Goal: Information Seeking & Learning: Learn about a topic

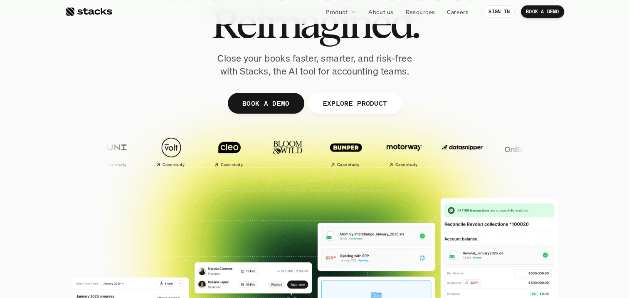
scroll to position [83, 0]
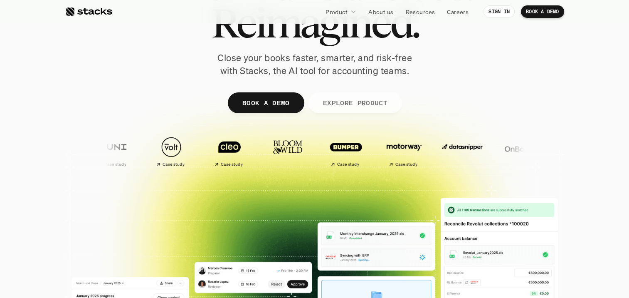
click at [371, 108] on p "EXPLORE PRODUCT" at bounding box center [355, 102] width 64 height 12
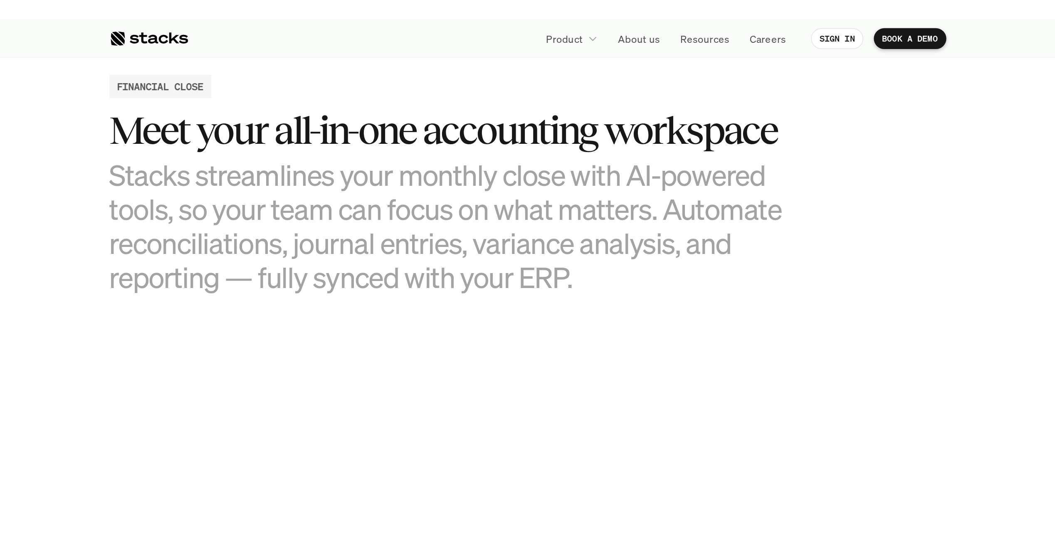
scroll to position [801, 0]
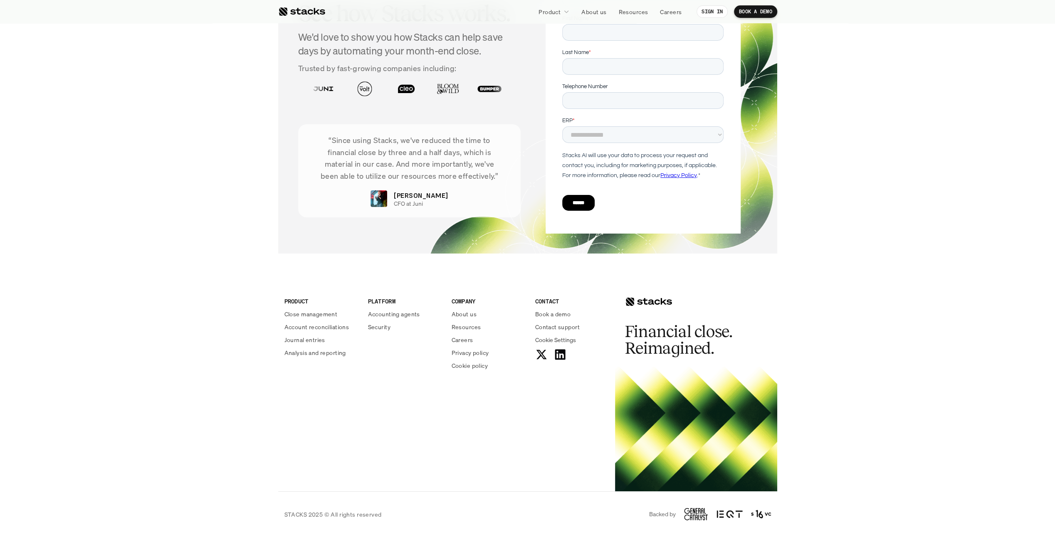
scroll to position [0, 0]
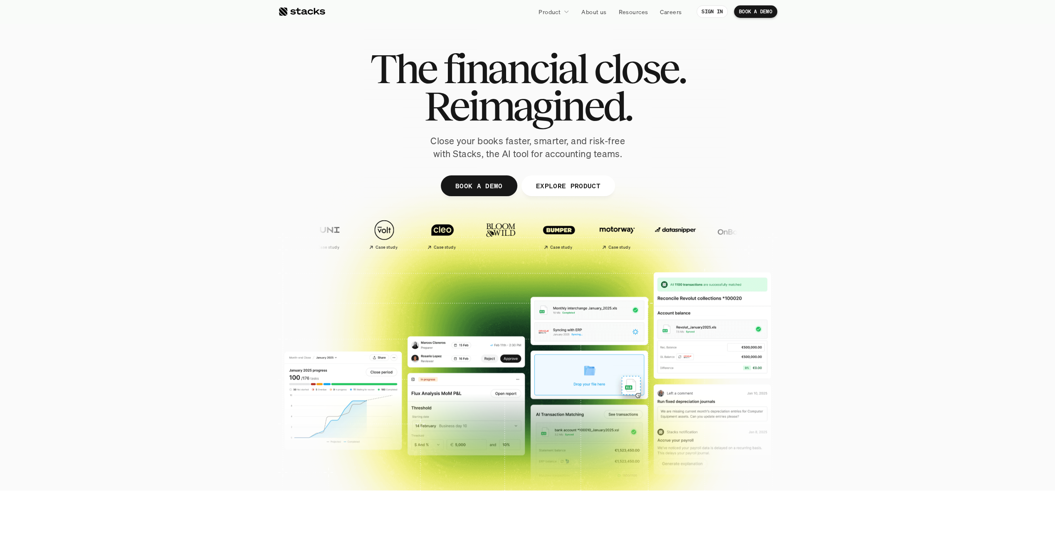
click at [629, 252] on div at bounding box center [527, 258] width 1055 height 266
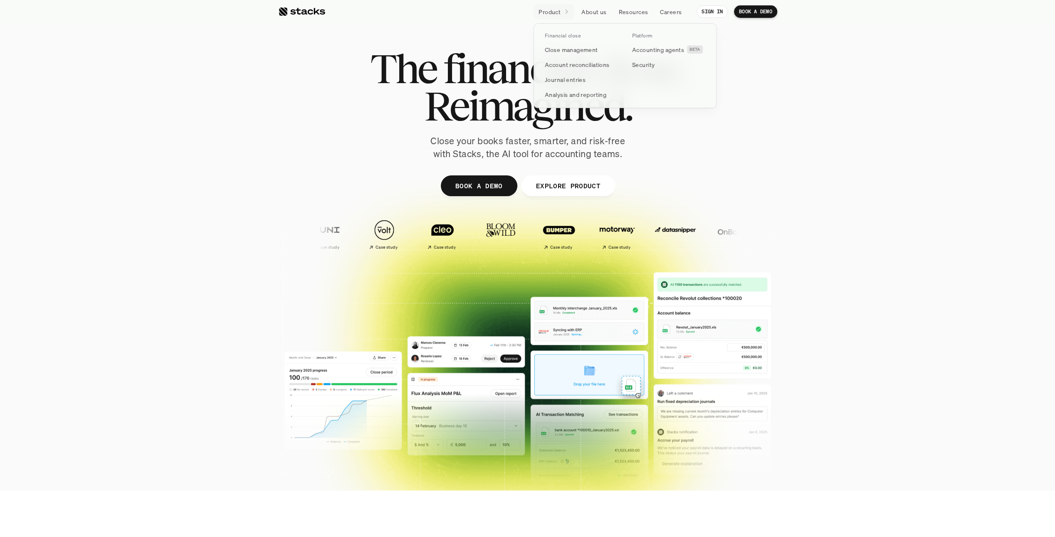
click at [568, 9] on icon at bounding box center [567, 12] width 6 height 6
click at [612, 94] on link "Analysis and reporting" at bounding box center [581, 94] width 83 height 15
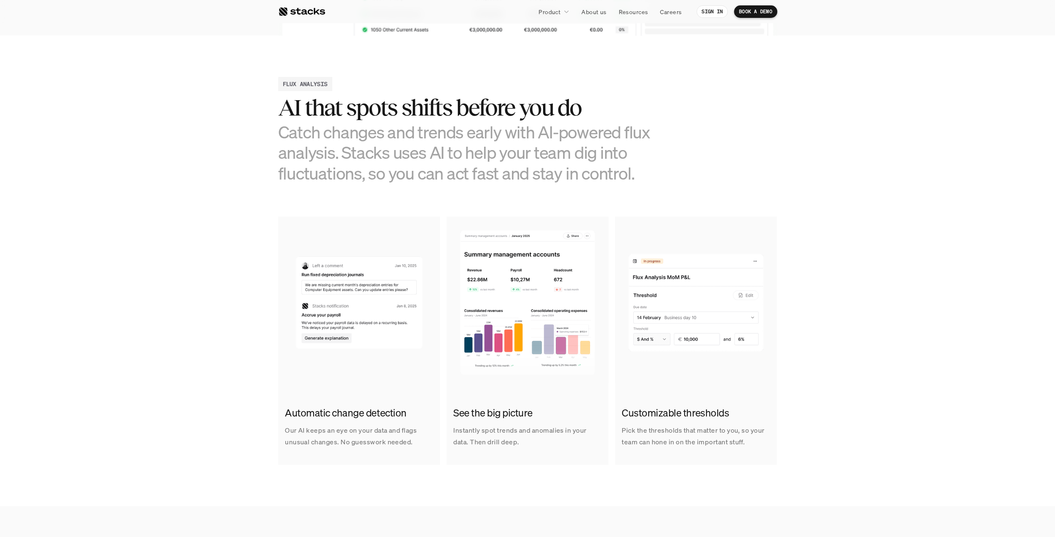
scroll to position [374, 0]
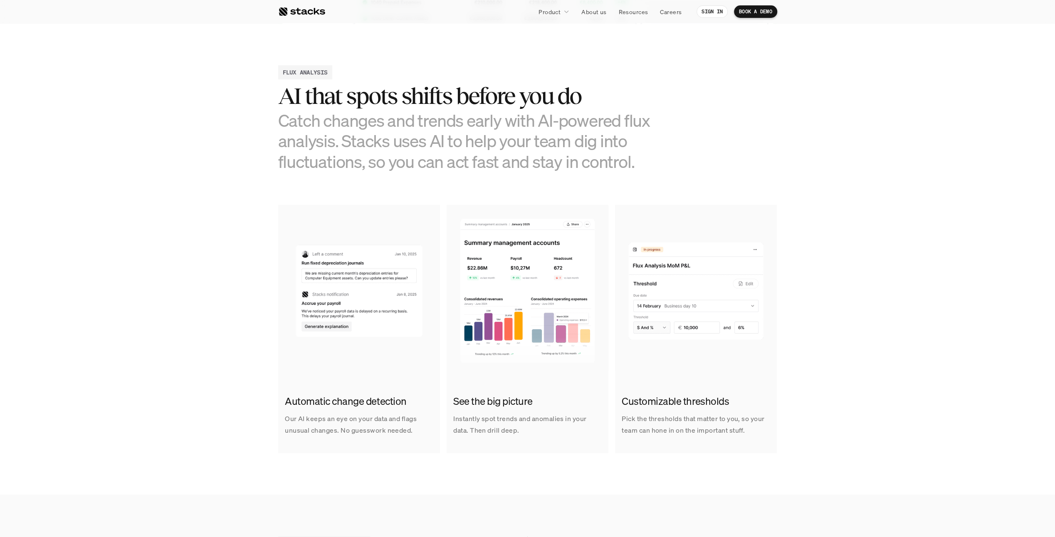
click at [210, 297] on div "Automatic change detection Our AI keeps an eye on your data and flags unusual c…" at bounding box center [527, 329] width 1043 height 248
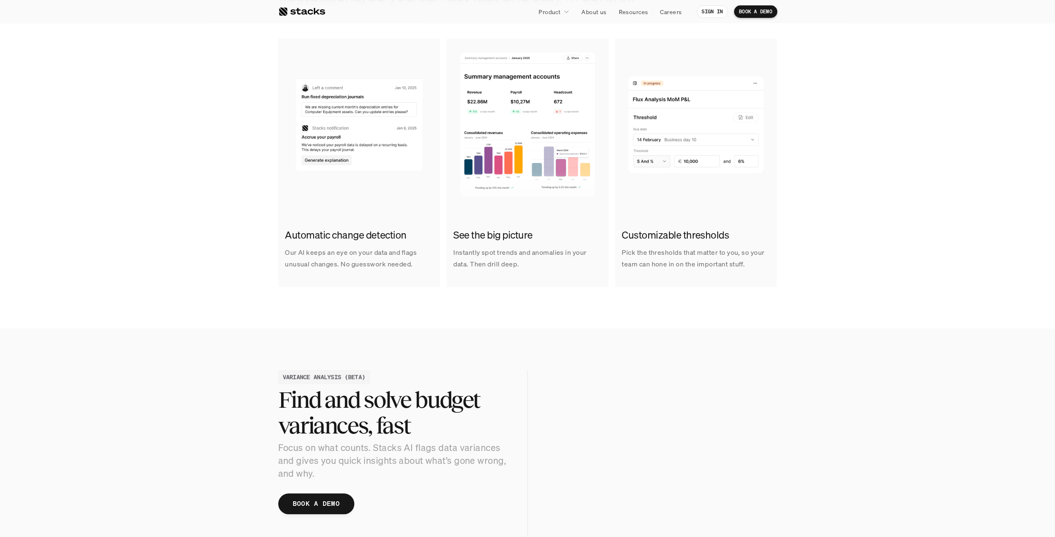
scroll to position [582, 0]
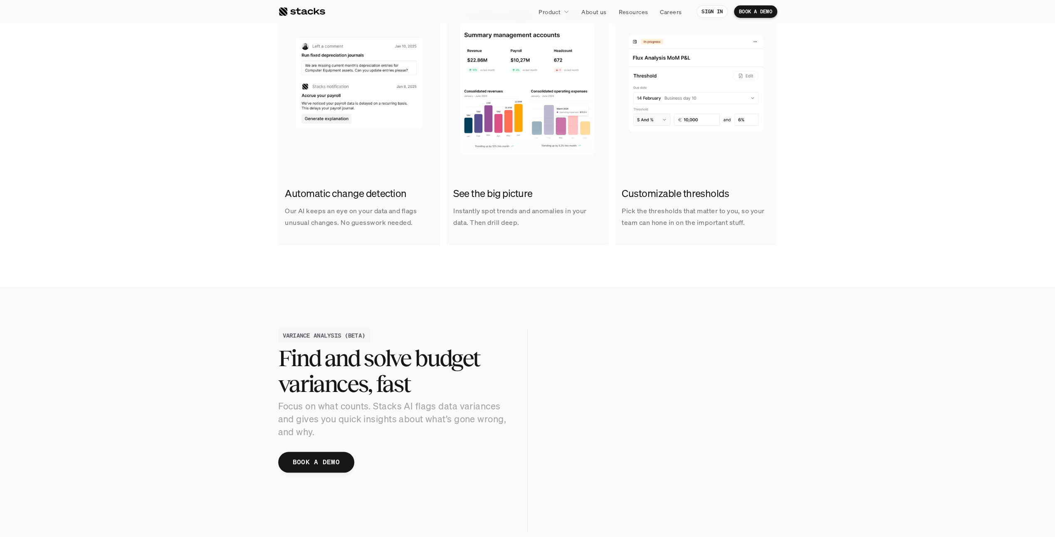
click at [210, 297] on section "VARIANCE ANALYSIS (BETA) Find and solve budget variances, fast Focus on what co…" at bounding box center [527, 430] width 1055 height 287
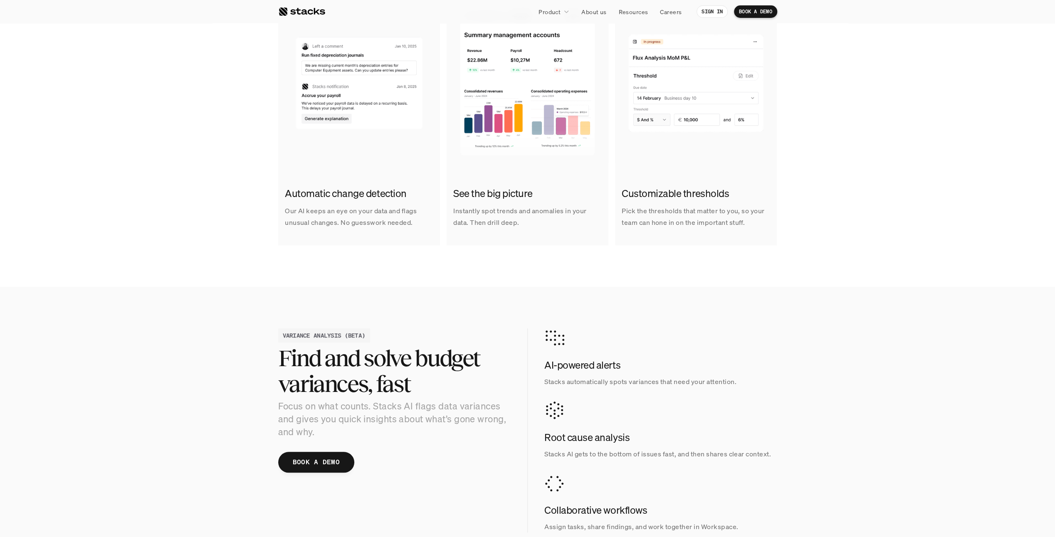
click at [157, 154] on div "Automatic change detection Our AI keeps an eye on your data and flags unusual c…" at bounding box center [527, 121] width 1043 height 248
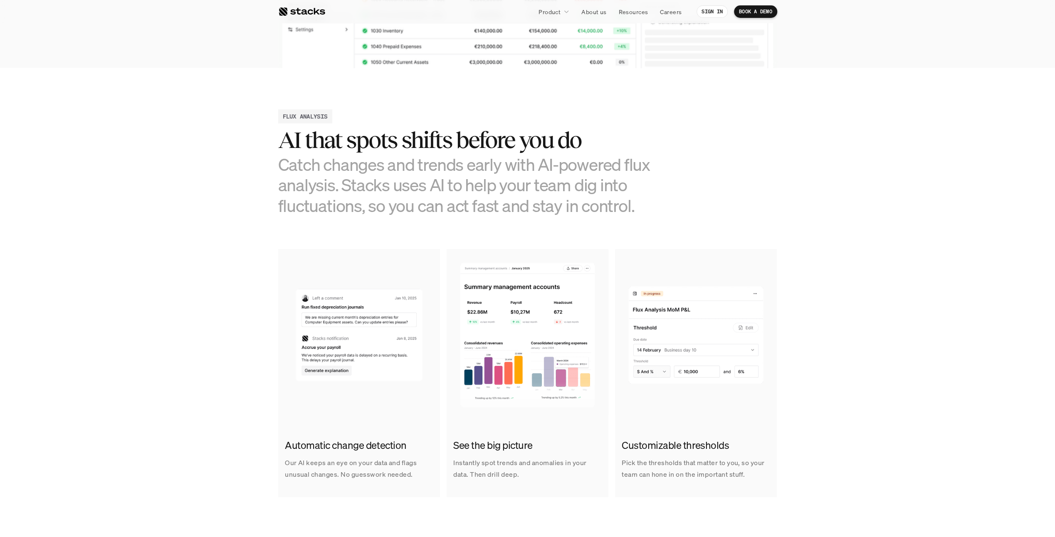
scroll to position [0, 0]
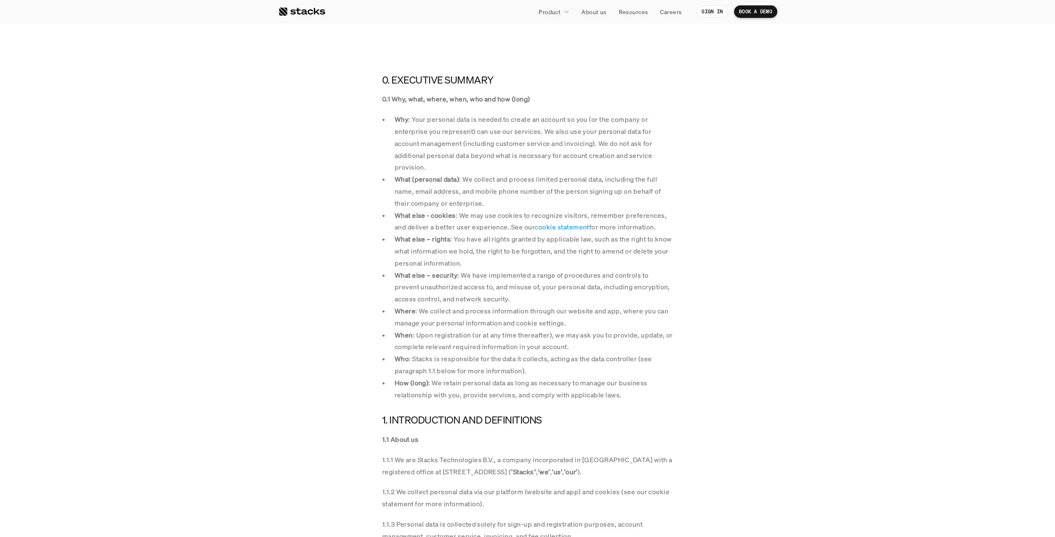
scroll to position [291, 0]
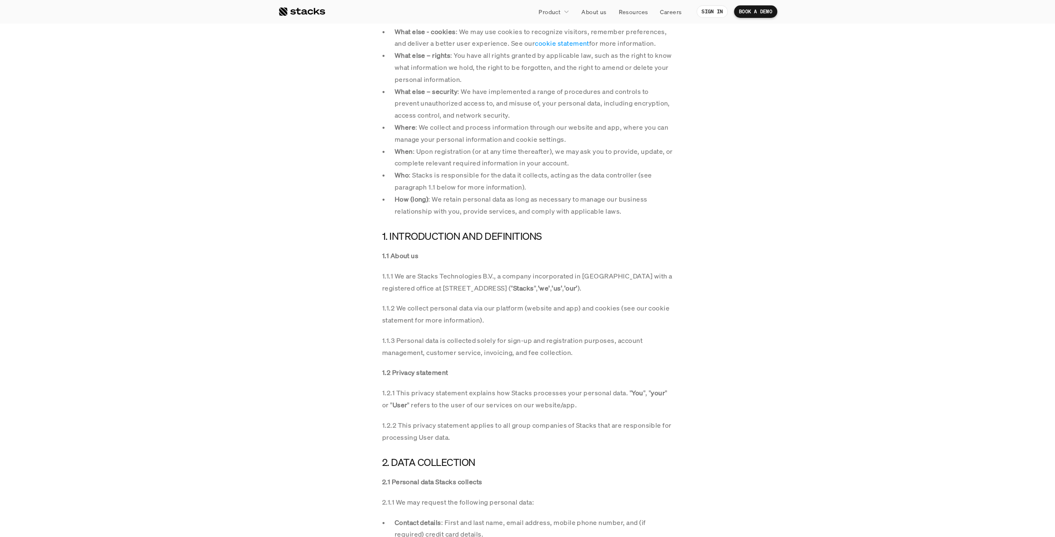
click at [417, 274] on p "1.1.1 We are Stacks Technologies B.V., a company incorporated in [GEOGRAPHIC_DA…" at bounding box center [527, 282] width 291 height 24
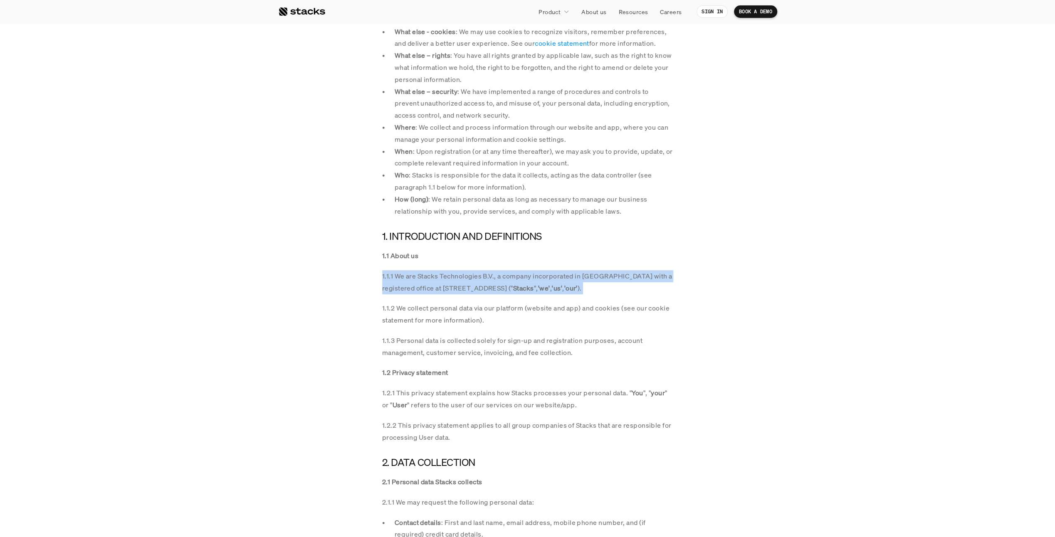
drag, startPoint x: 417, startPoint y: 274, endPoint x: 417, endPoint y: 289, distance: 15.0
click at [417, 289] on p "1.1.1 We are Stacks Technologies B.V., a company incorporated in [GEOGRAPHIC_DA…" at bounding box center [527, 282] width 291 height 24
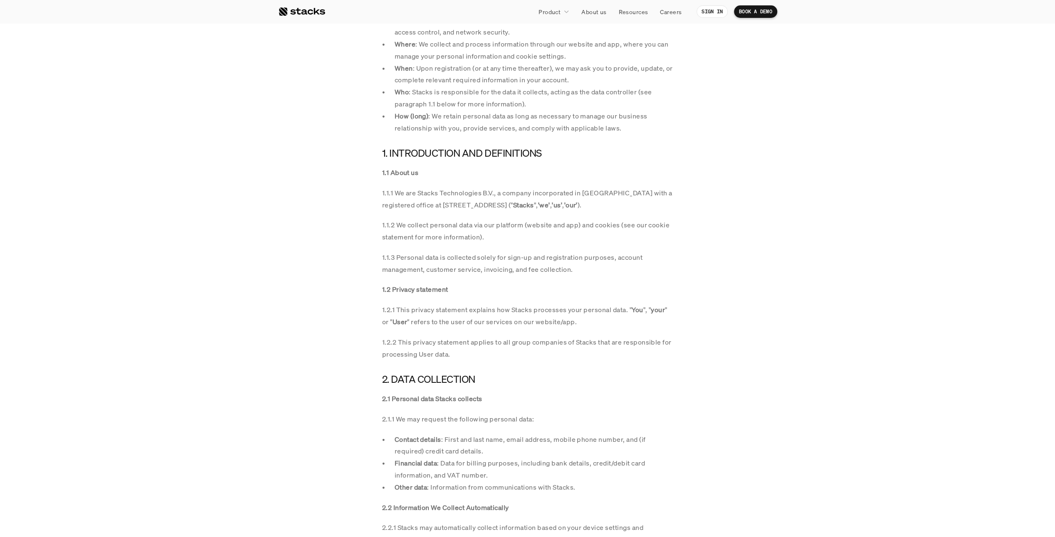
scroll to position [457, 0]
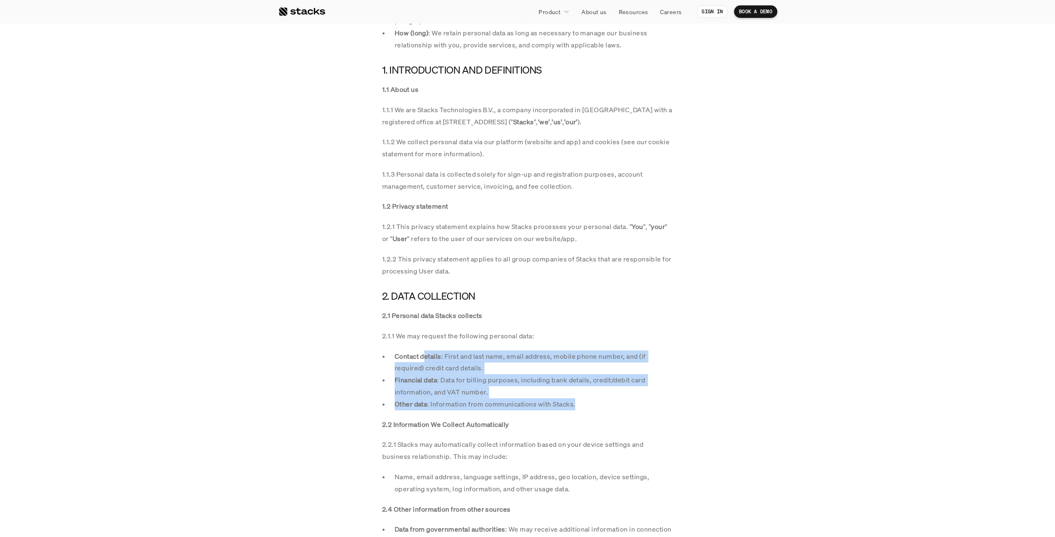
drag, startPoint x: 601, startPoint y: 401, endPoint x: 348, endPoint y: 310, distance: 269.4
click at [348, 310] on section "0. EXECUTIVE SUMMARY 0.1 Why, what, where, when, who and how (long) Why : Your …" at bounding box center [527, 520] width 1055 height 1629
click at [344, 360] on section "0. EXECUTIVE SUMMARY 0.1 Why, what, where, when, who and how (long) Why : Your …" at bounding box center [527, 520] width 1055 height 1629
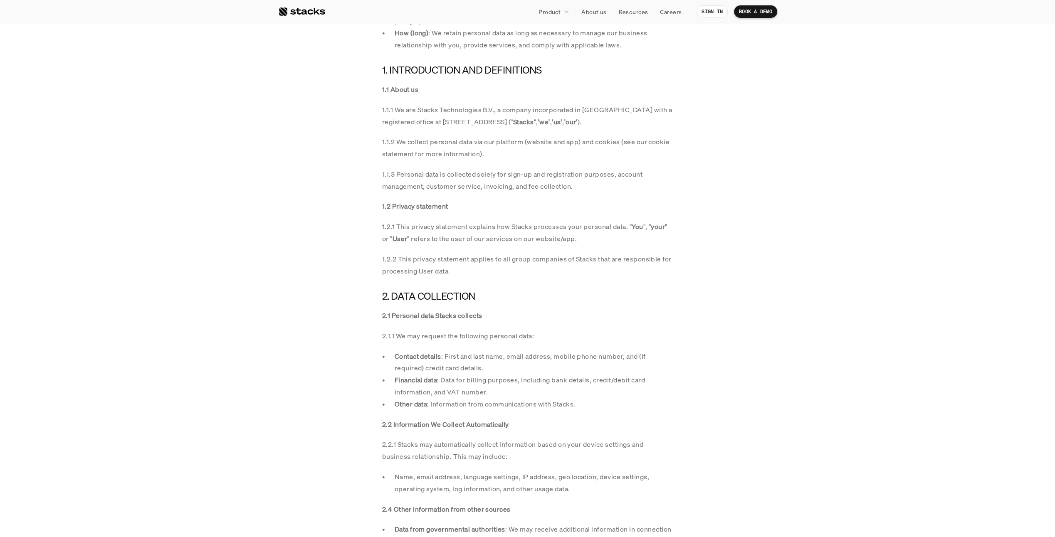
click at [362, 303] on section "0. EXECUTIVE SUMMARY 0.1 Why, what, where, when, who and how (long) Why : Your …" at bounding box center [527, 520] width 1055 height 1629
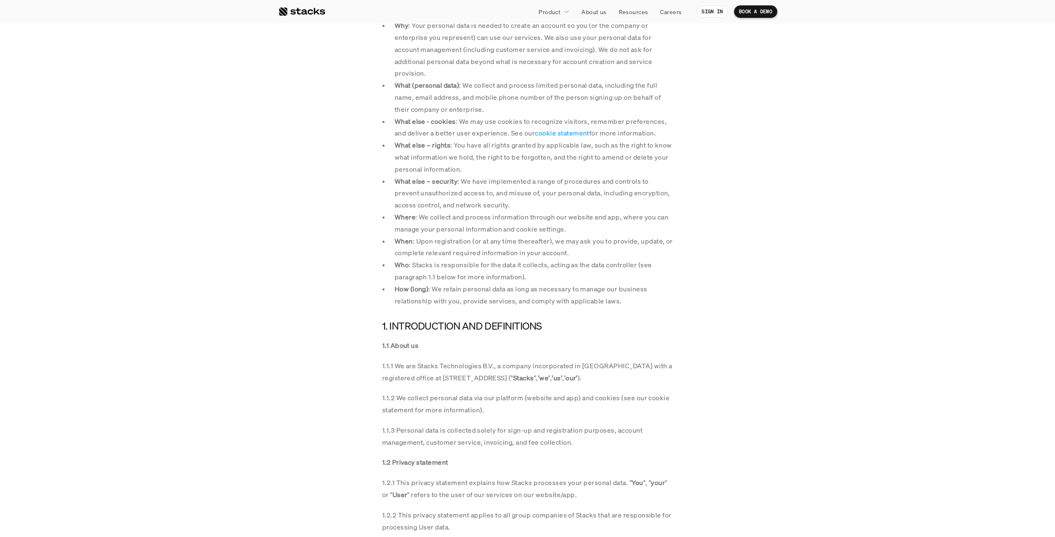
scroll to position [250, 0]
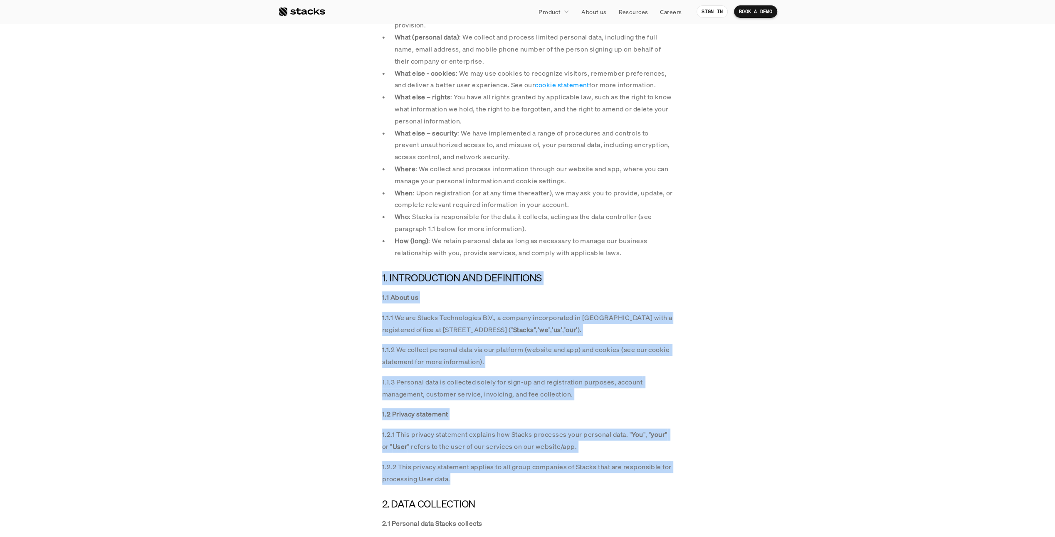
drag, startPoint x: 381, startPoint y: 276, endPoint x: 482, endPoint y: 478, distance: 225.8
click at [481, 478] on p "1.2.2 This privacy statement applies to all group companies of Stacks that are …" at bounding box center [527, 473] width 291 height 24
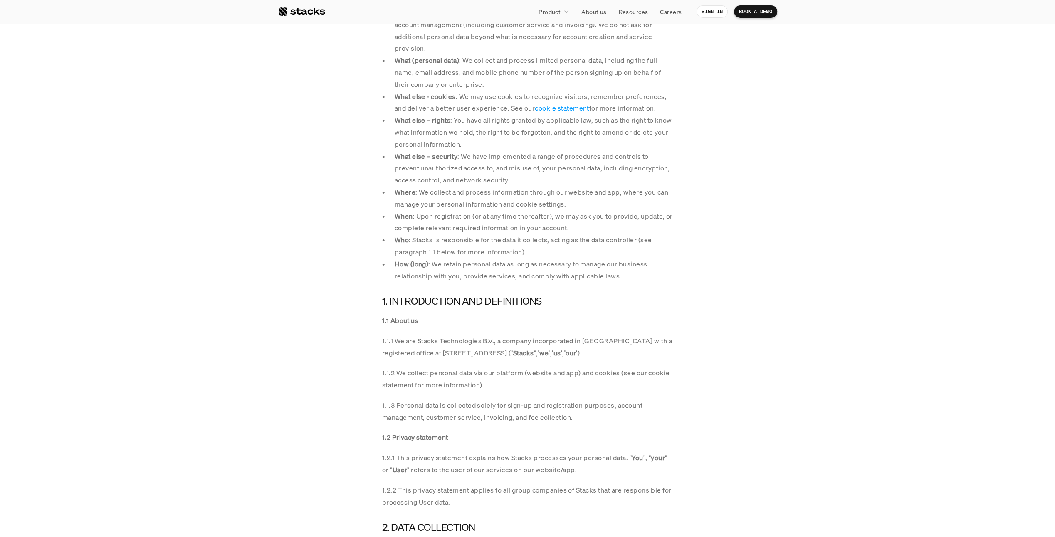
scroll to position [0, 0]
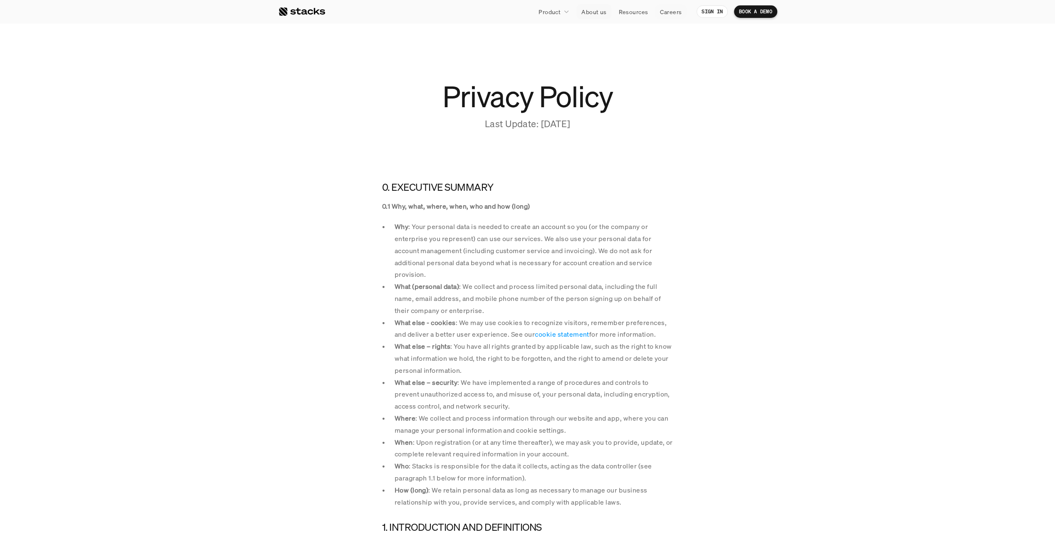
click at [562, 10] on link "Product" at bounding box center [554, 11] width 41 height 15
click at [591, 50] on p "Close management" at bounding box center [571, 49] width 53 height 9
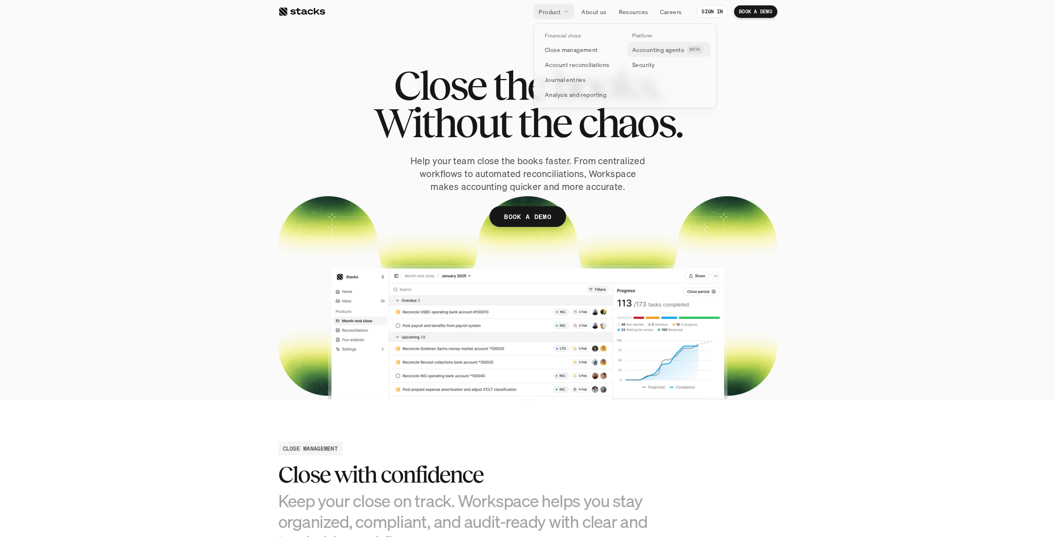
click at [662, 48] on p "Accounting agents" at bounding box center [658, 49] width 52 height 9
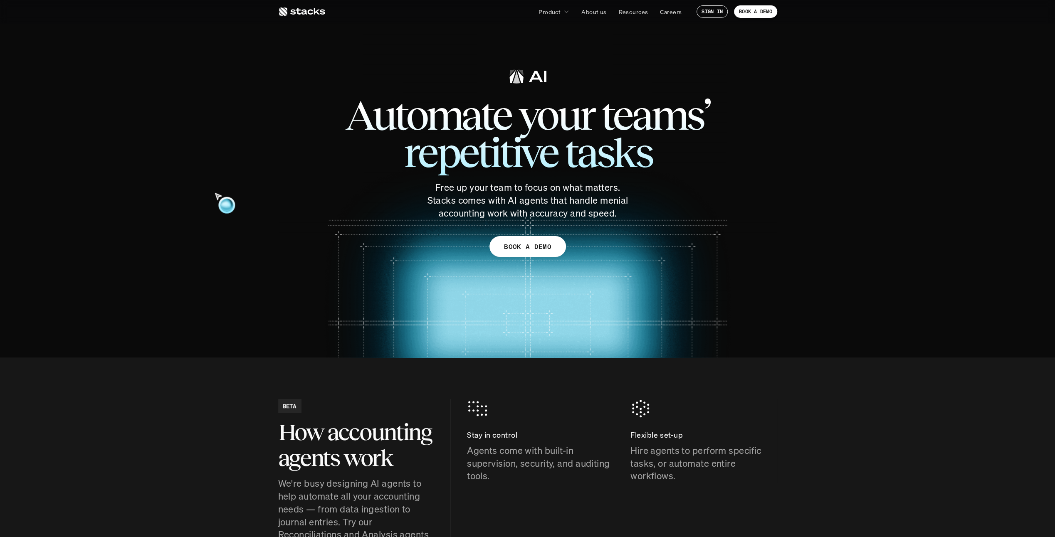
drag, startPoint x: 204, startPoint y: 252, endPoint x: 264, endPoint y: 271, distance: 62.7
click at [237, 265] on section "Automate your teams’ repetitive tasks Free up your team to focus on what matter…" at bounding box center [527, 179] width 1055 height 358
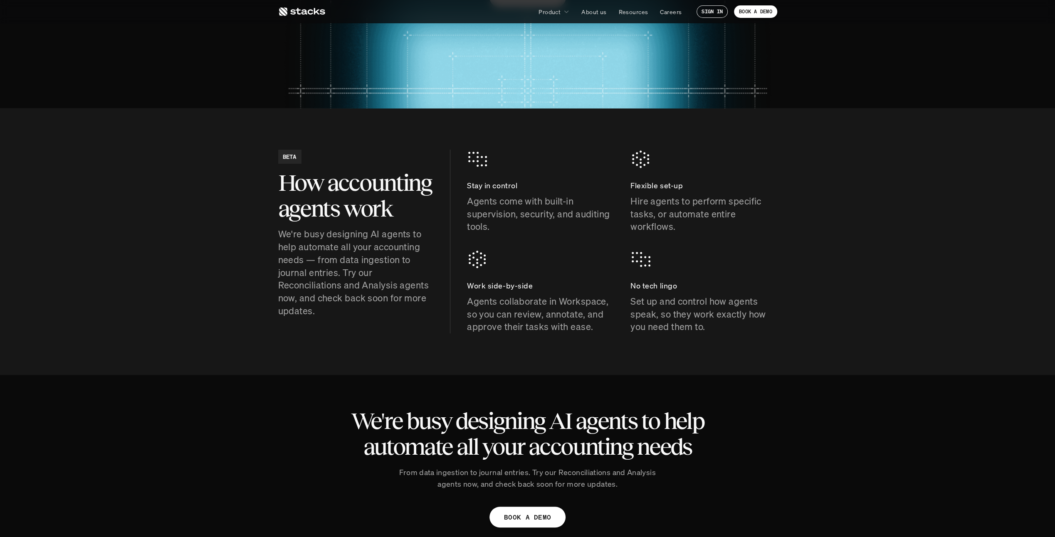
scroll to position [457, 0]
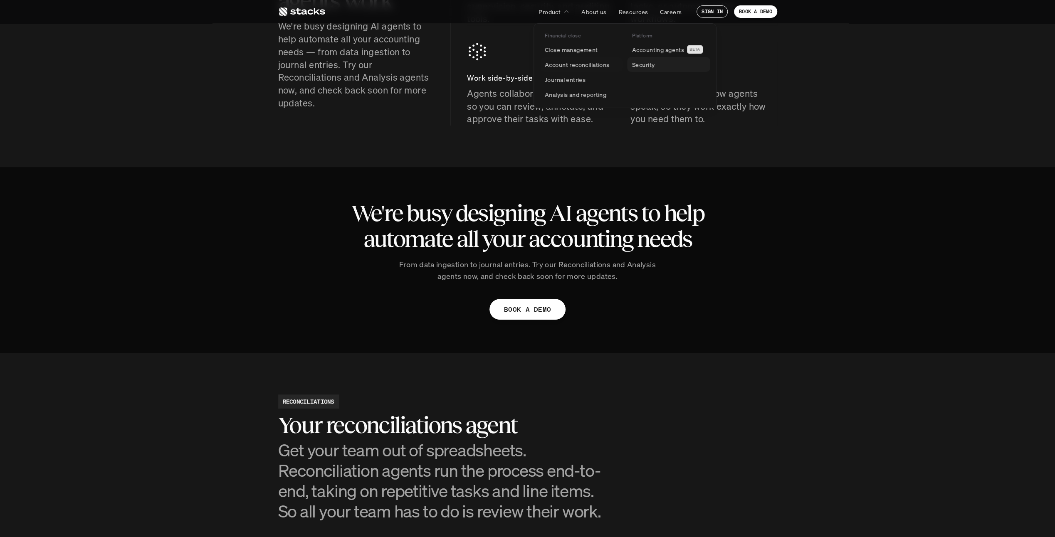
click at [647, 65] on p "Security" at bounding box center [643, 64] width 22 height 9
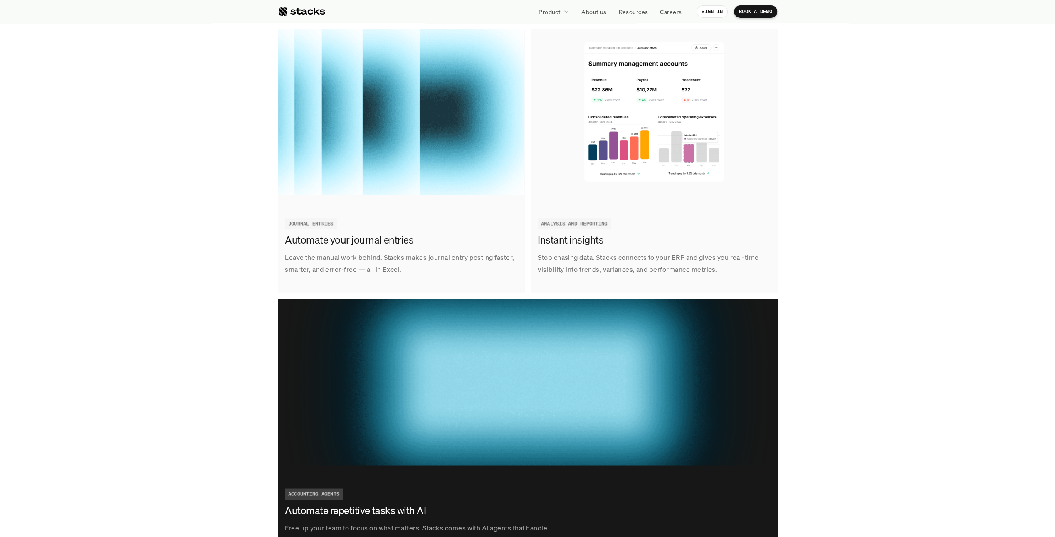
scroll to position [1045, 0]
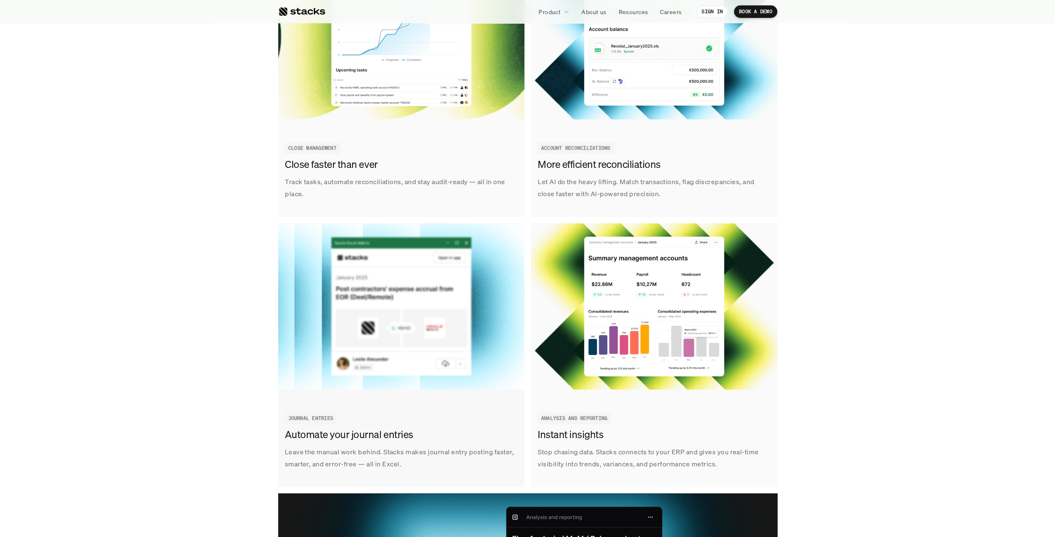
click at [871, 292] on div "Track tasks, automate reconciliations, and stay audit-ready — all in one place.…" at bounding box center [527, 355] width 1043 height 804
drag, startPoint x: 859, startPoint y: 286, endPoint x: 855, endPoint y: 279, distance: 8.1
click at [858, 284] on div "Track tasks, automate reconciliations, and stay audit-ready — all in one place.…" at bounding box center [527, 355] width 1043 height 804
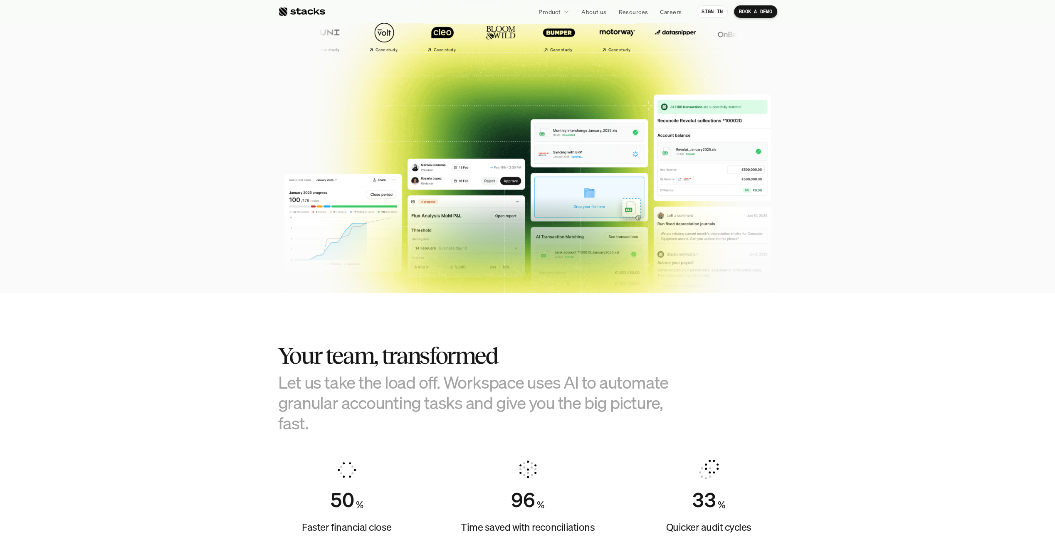
scroll to position [0, 0]
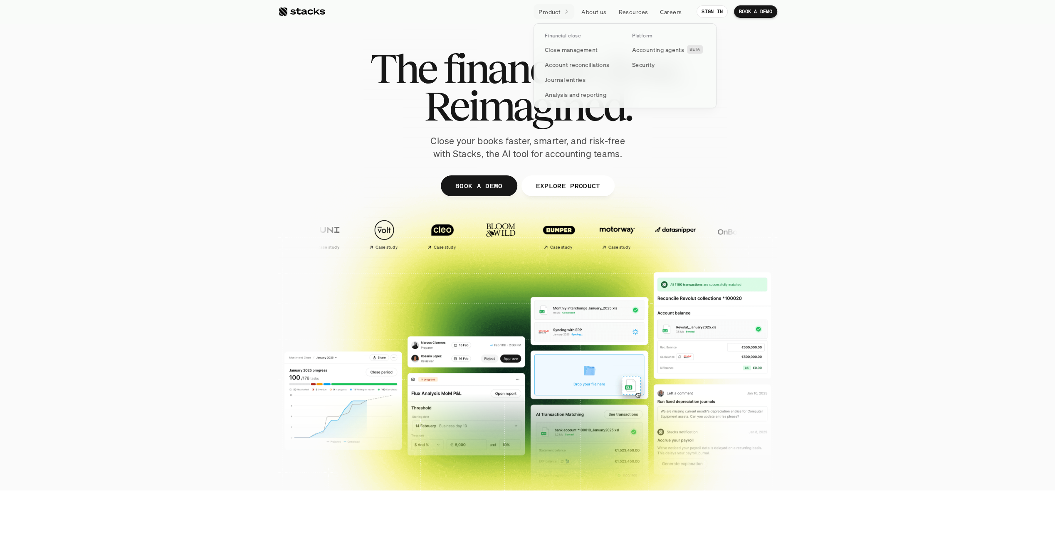
click at [568, 10] on icon at bounding box center [566, 11] width 7 height 7
click at [615, 61] on link "Account reconciliations" at bounding box center [581, 64] width 83 height 15
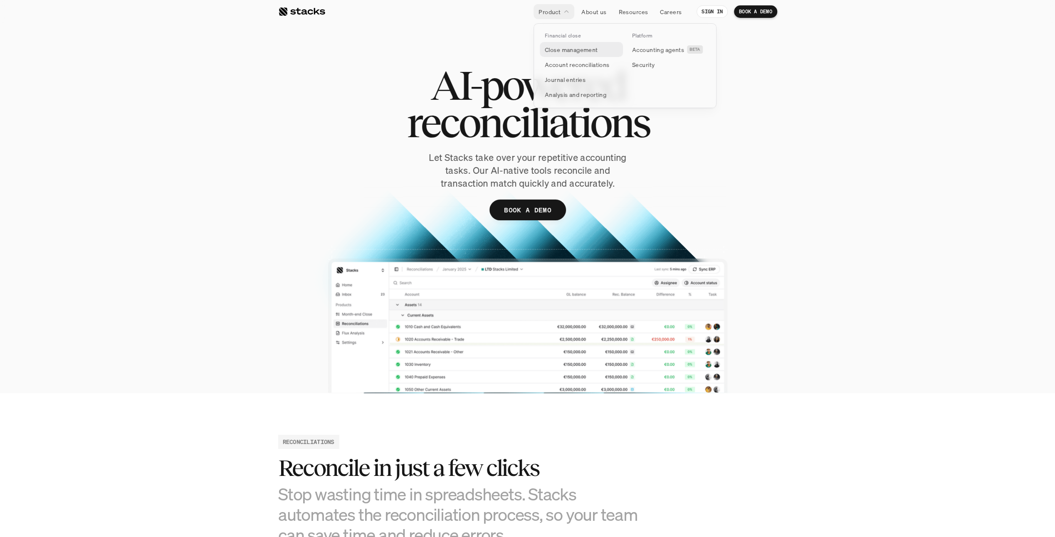
click at [582, 50] on p "Close management" at bounding box center [571, 49] width 53 height 9
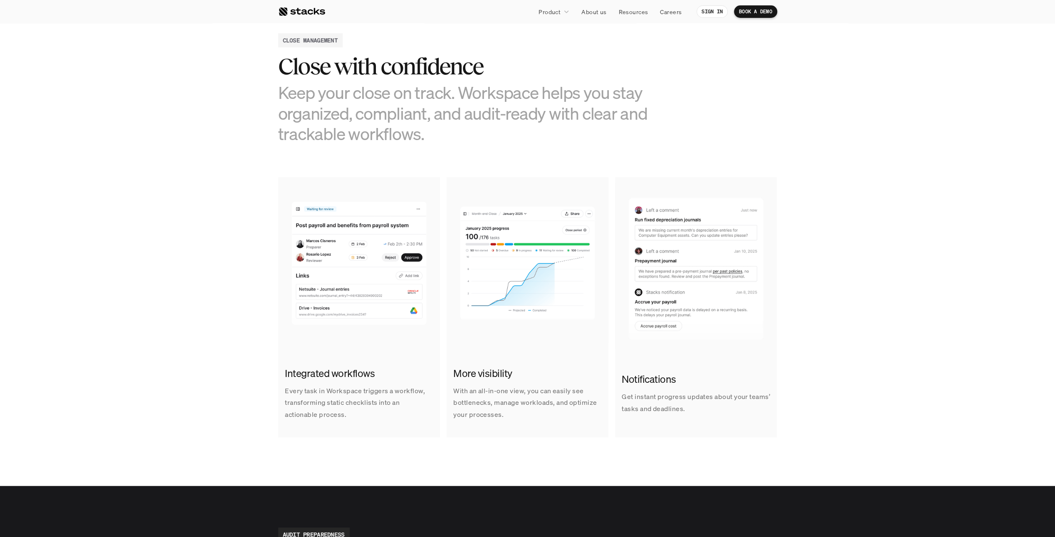
scroll to position [333, 0]
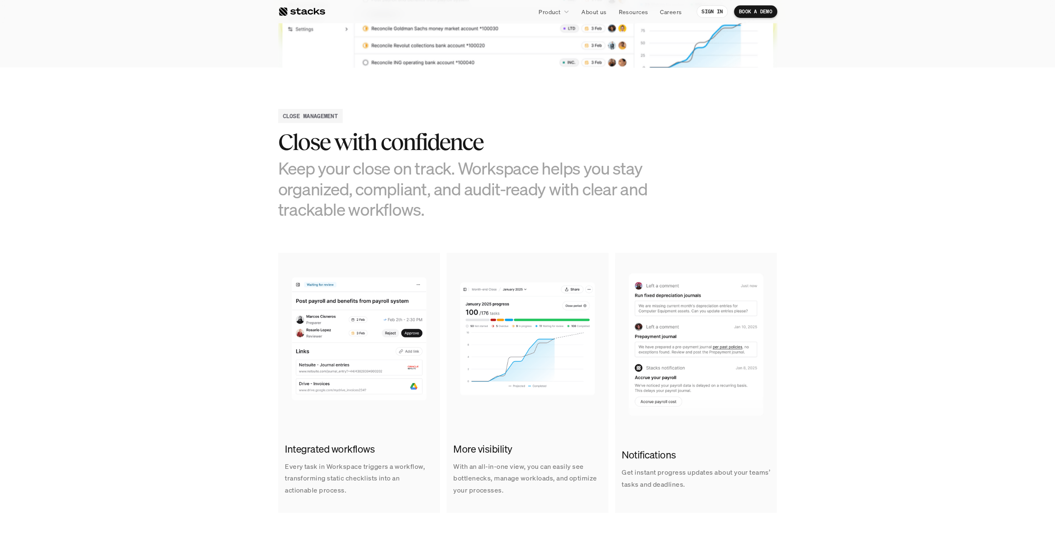
drag, startPoint x: 478, startPoint y: 317, endPoint x: 895, endPoint y: 405, distance: 425.9
click at [895, 405] on section "CLOSE MANAGEMENT Close with confidence Keep your close on track. Workspace help…" at bounding box center [527, 314] width 1055 height 494
click at [864, 385] on section "CLOSE MANAGEMENT Close with confidence Keep your close on track. Workspace help…" at bounding box center [527, 314] width 1055 height 494
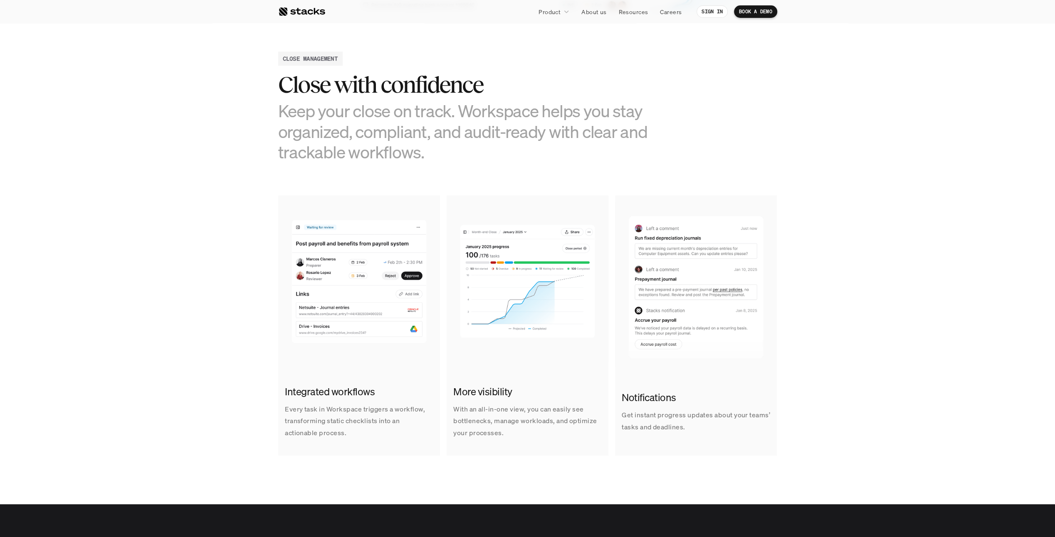
click at [827, 369] on section "CLOSE MANAGEMENT Close with confidence Keep your close on track. Workspace help…" at bounding box center [527, 257] width 1055 height 494
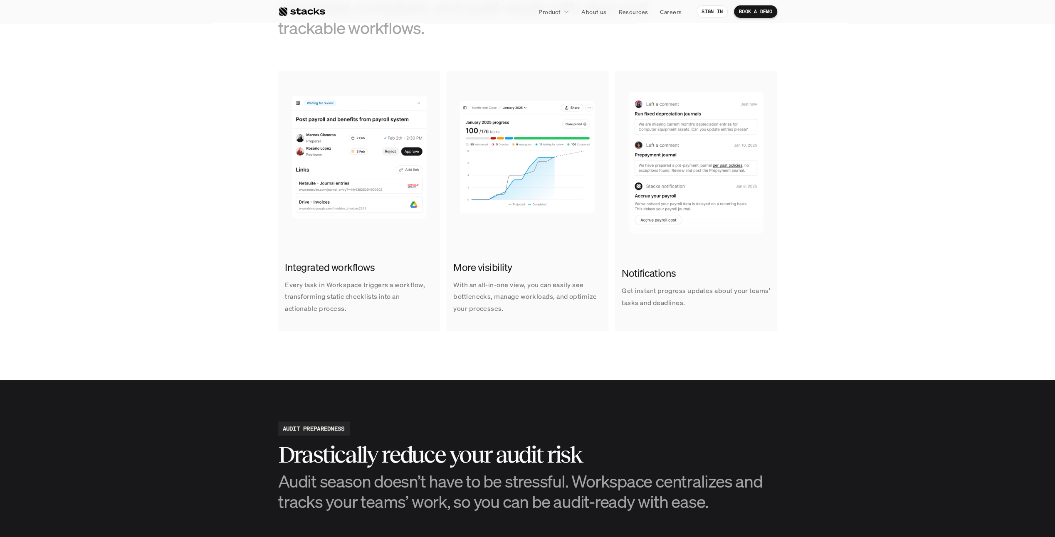
scroll to position [541, 0]
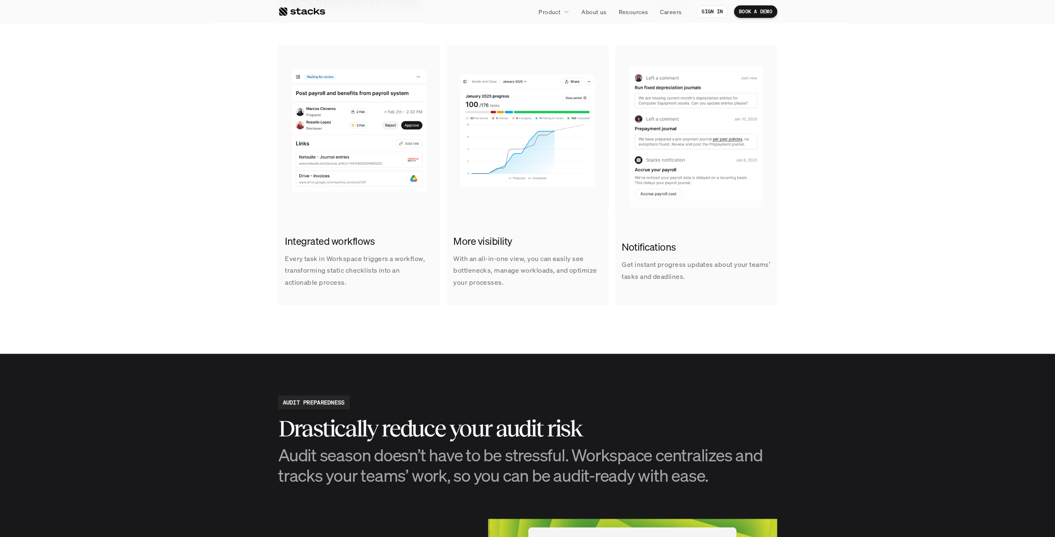
click at [831, 139] on section "CLOSE MANAGEMENT Close with confidence Keep your close on track. Workspace help…" at bounding box center [527, 106] width 1055 height 494
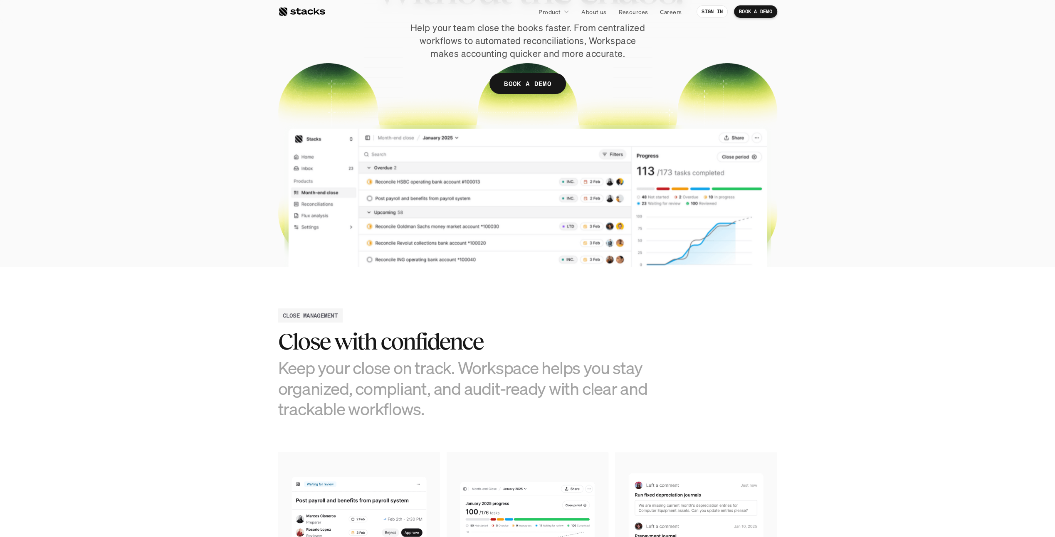
scroll to position [0, 0]
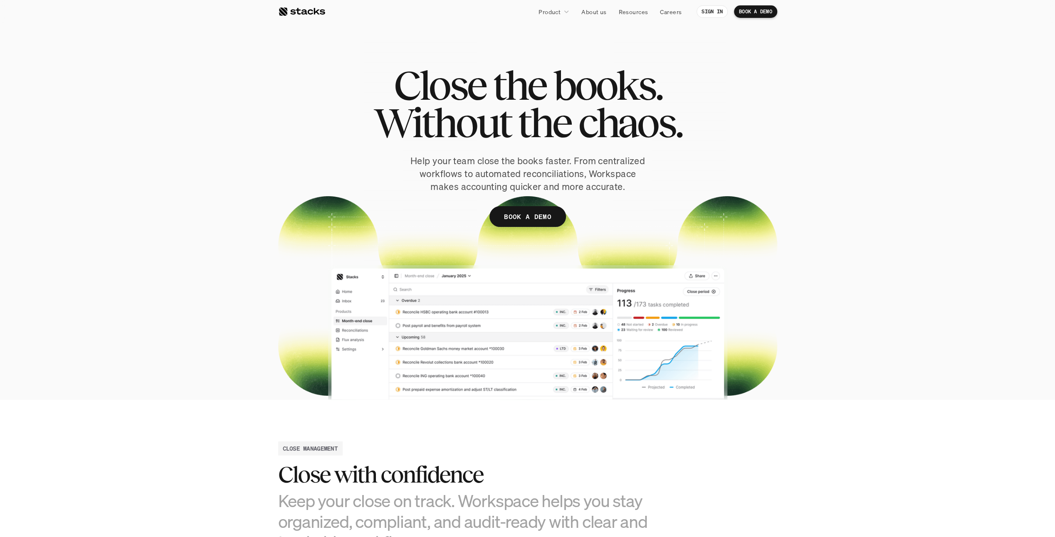
click at [859, 94] on section "Close the books. Without the chaos. Help your team close the books faster. From…" at bounding box center [527, 200] width 1055 height 400
click at [819, 82] on section "Close the books. Without the chaos. Help your team close the books faster. From…" at bounding box center [527, 200] width 1055 height 400
click at [169, 123] on section "Close the books. Without the chaos. Help your team close the books faster. From…" at bounding box center [527, 200] width 1055 height 400
